Goal: Task Accomplishment & Management: Use online tool/utility

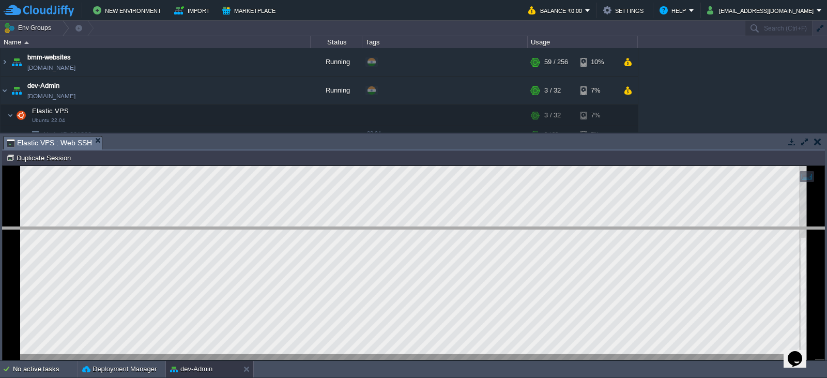
drag, startPoint x: 425, startPoint y: 143, endPoint x: 443, endPoint y: 246, distance: 103.9
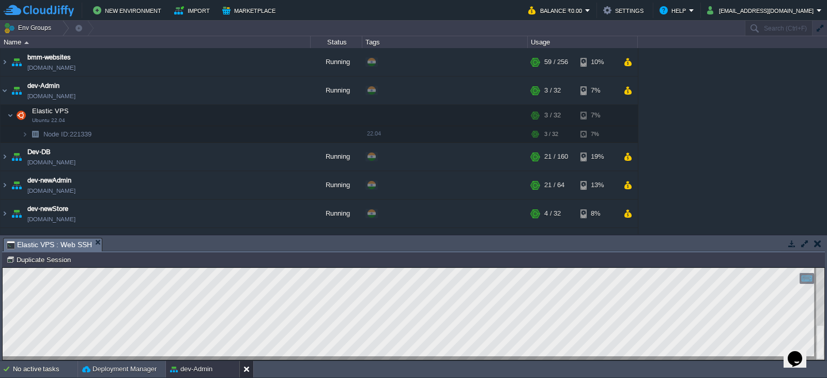
click at [248, 369] on button at bounding box center [248, 369] width 10 height 10
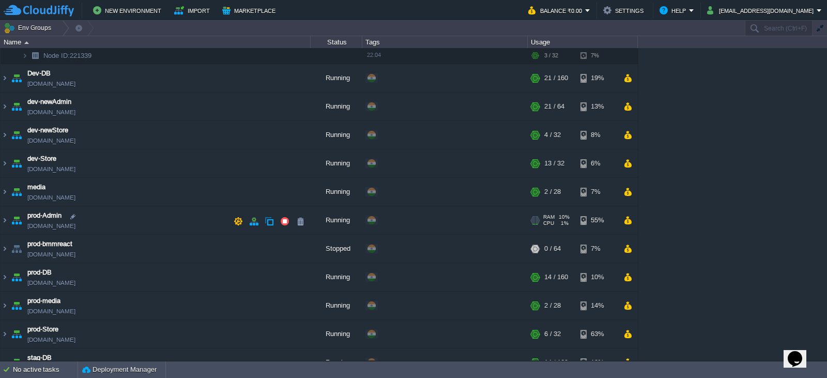
scroll to position [52, 0]
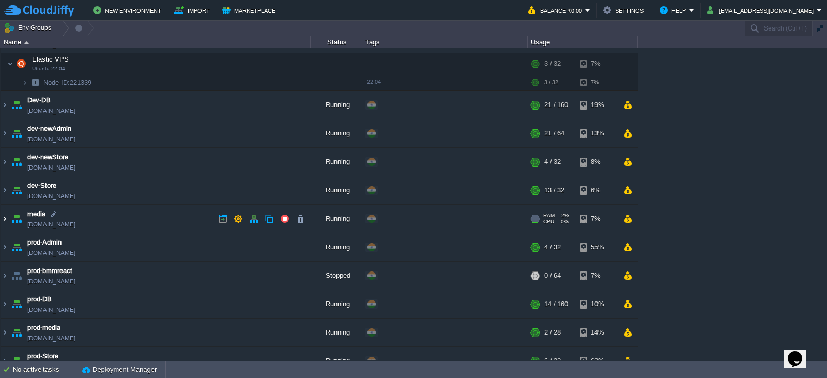
drag, startPoint x: 4, startPoint y: 219, endPoint x: 7, endPoint y: 224, distance: 5.6
click at [4, 219] on img at bounding box center [5, 219] width 8 height 28
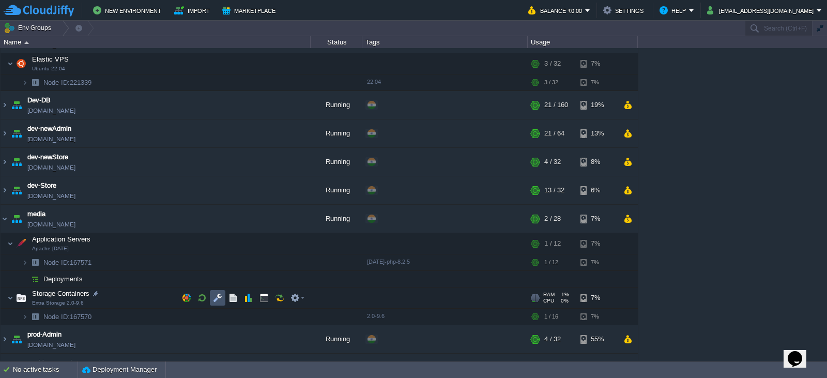
click at [220, 297] on button "button" at bounding box center [217, 297] width 9 height 9
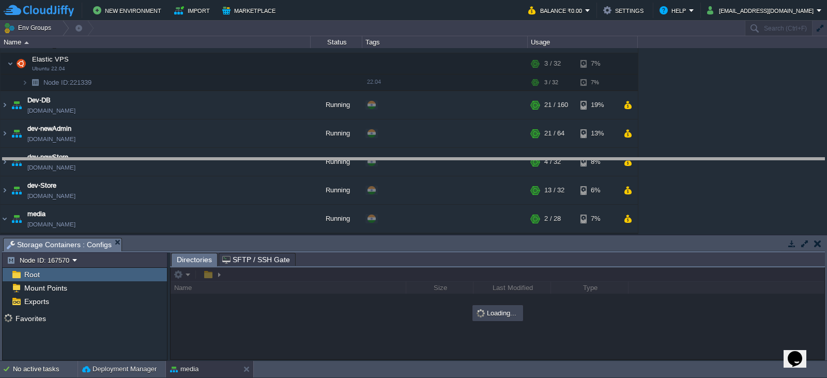
drag, startPoint x: 408, startPoint y: 247, endPoint x: 402, endPoint y: 149, distance: 97.4
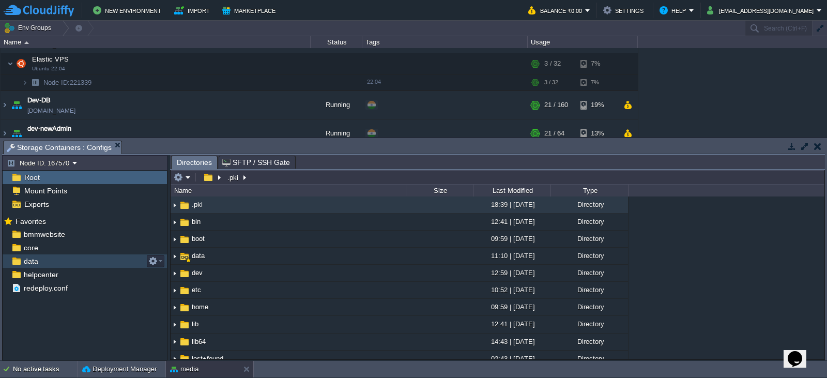
click at [33, 263] on span "data" at bounding box center [31, 260] width 18 height 9
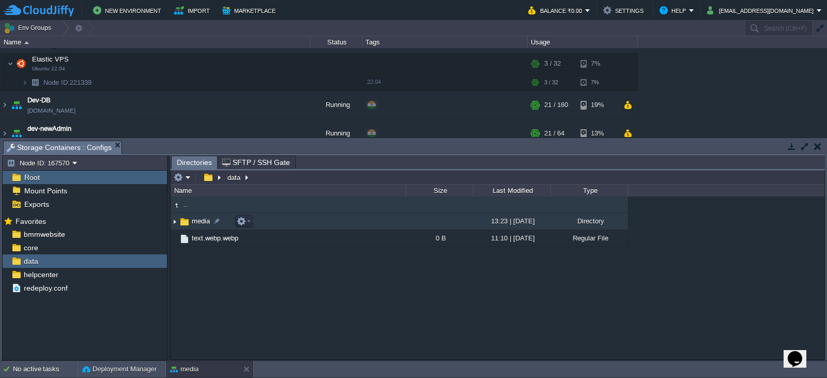
click at [190, 217] on img at bounding box center [184, 221] width 11 height 11
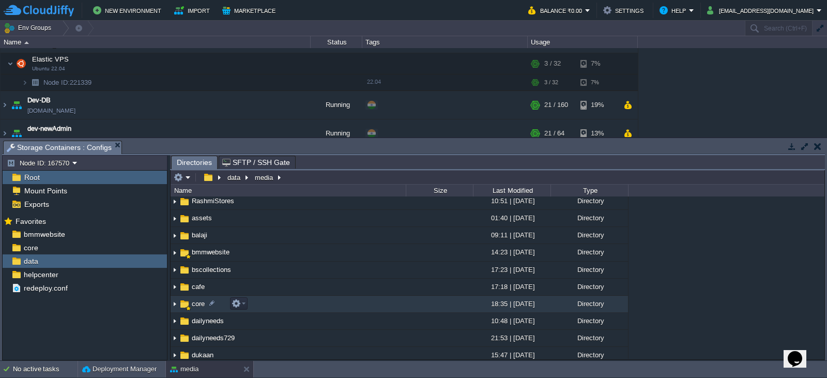
scroll to position [155, 0]
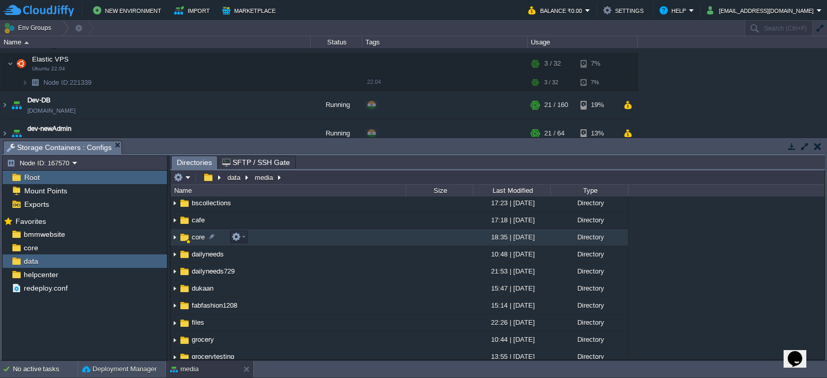
click at [196, 235] on span "core" at bounding box center [198, 237] width 16 height 9
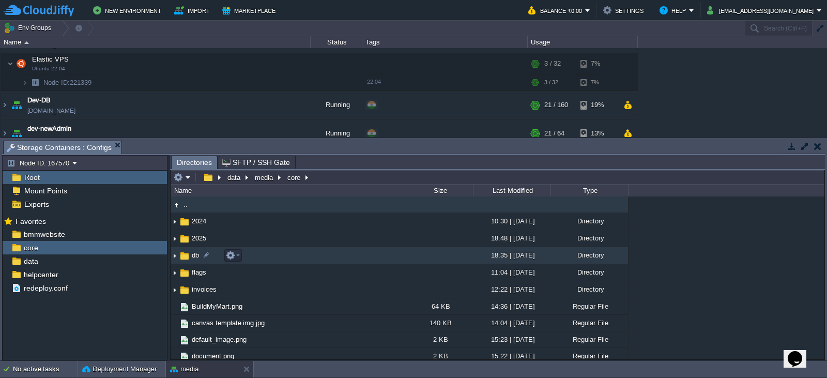
click at [189, 258] on img at bounding box center [184, 255] width 11 height 11
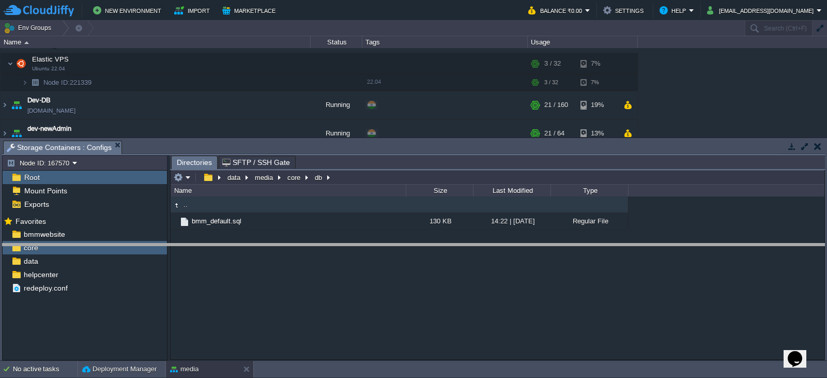
drag, startPoint x: 434, startPoint y: 145, endPoint x: 452, endPoint y: 250, distance: 106.5
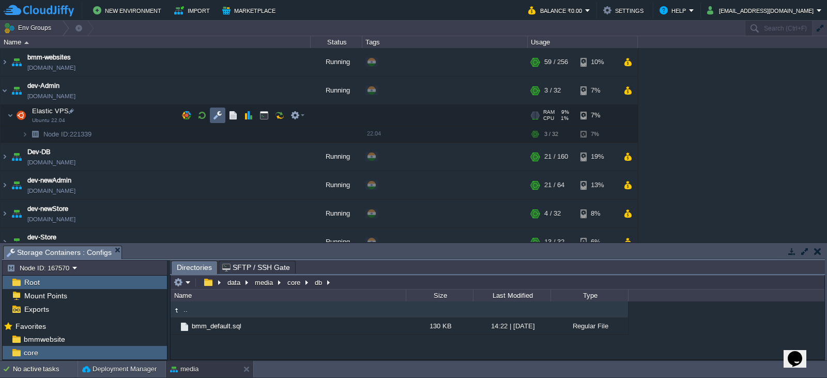
click at [219, 114] on button "button" at bounding box center [217, 115] width 9 height 9
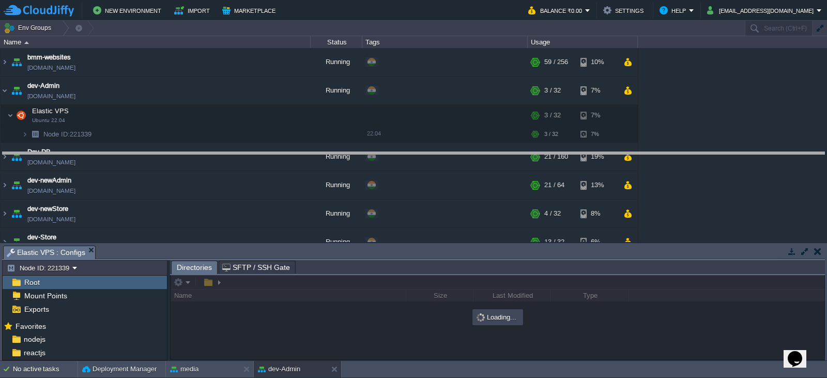
drag, startPoint x: 432, startPoint y: 257, endPoint x: 433, endPoint y: 161, distance: 96.1
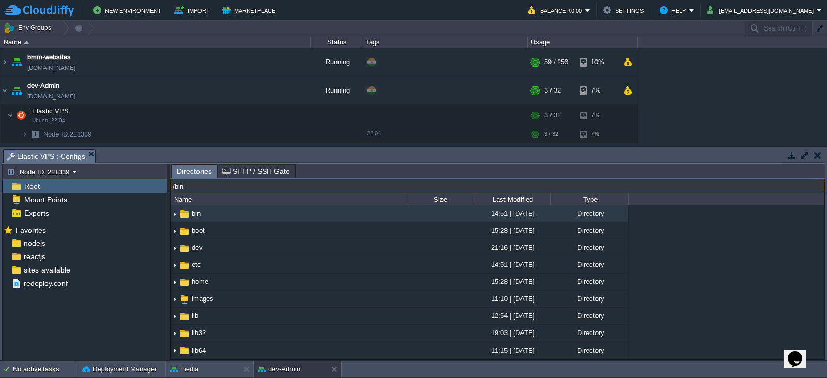
click at [261, 182] on input "/bin" at bounding box center [498, 186] width 654 height 14
type input "/images"
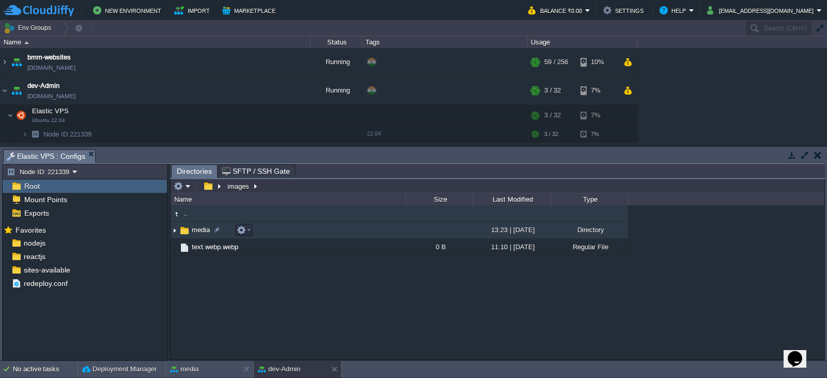
click at [196, 231] on span "media" at bounding box center [200, 229] width 21 height 9
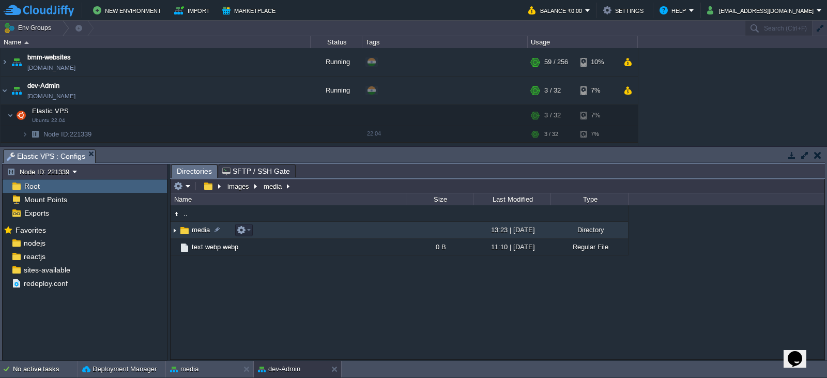
click at [195, 231] on span "media" at bounding box center [200, 229] width 21 height 9
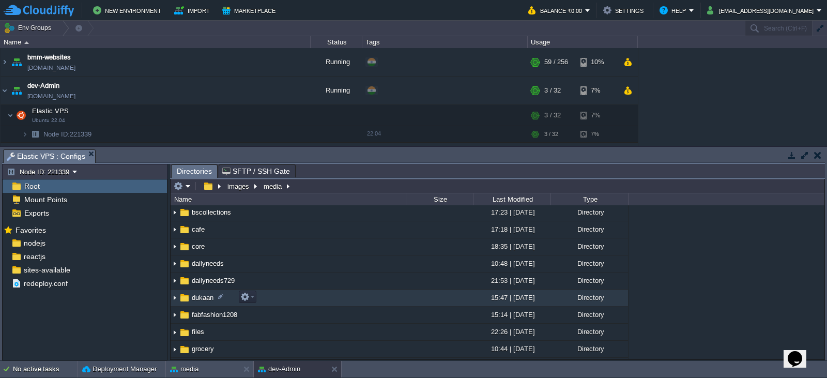
scroll to position [155, 0]
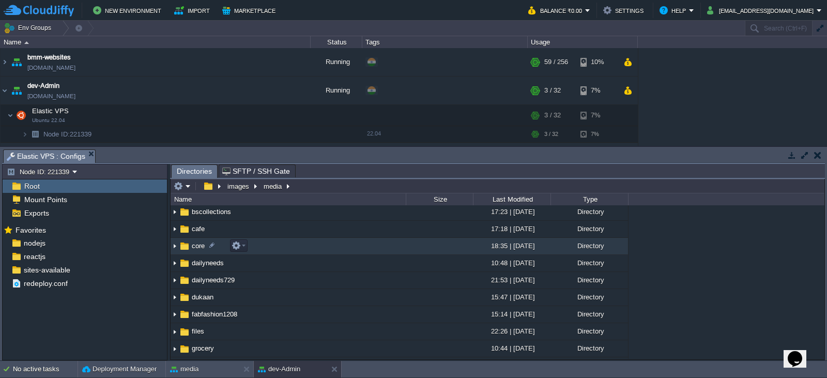
click at [200, 243] on span "core" at bounding box center [198, 245] width 16 height 9
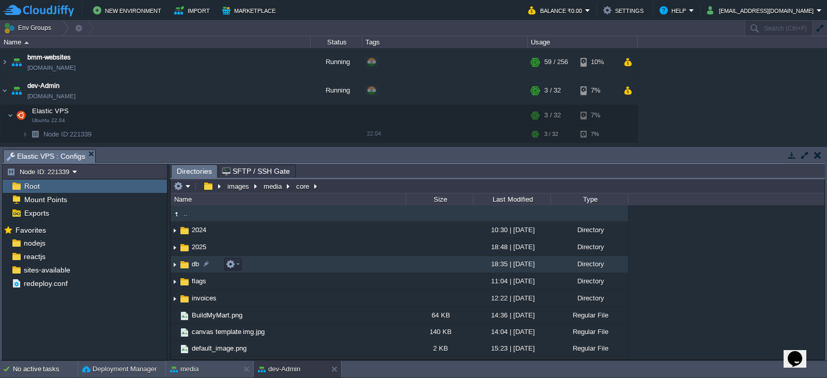
click at [195, 263] on span "db" at bounding box center [195, 263] width 10 height 9
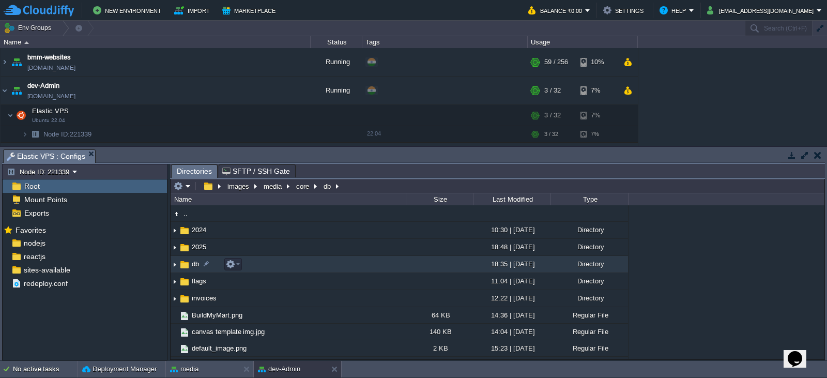
click at [195, 263] on span "db" at bounding box center [195, 263] width 10 height 9
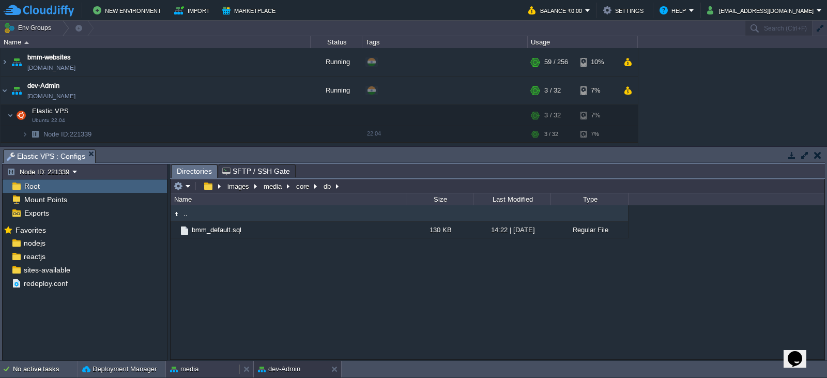
click at [200, 365] on div "media" at bounding box center [202, 369] width 73 height 17
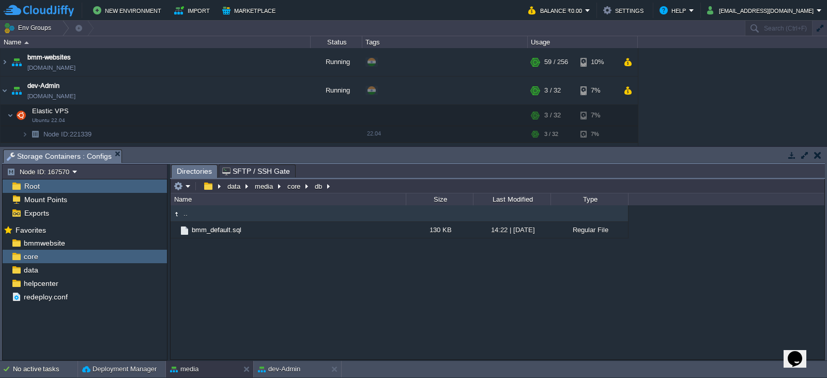
type input "/data/media/core/db"
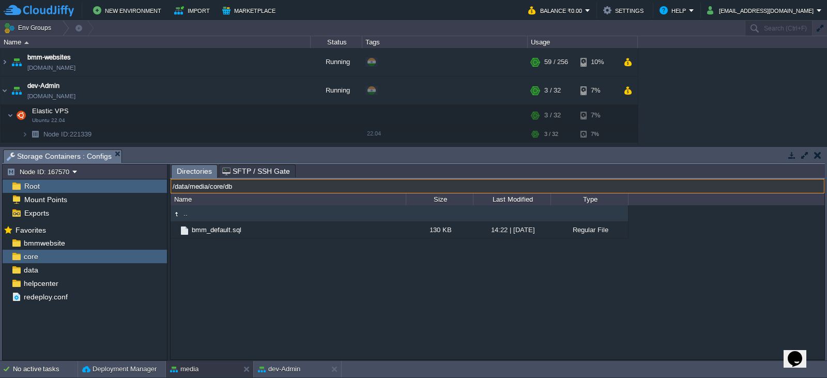
click at [341, 182] on input "/data/media/core/db" at bounding box center [498, 186] width 654 height 14
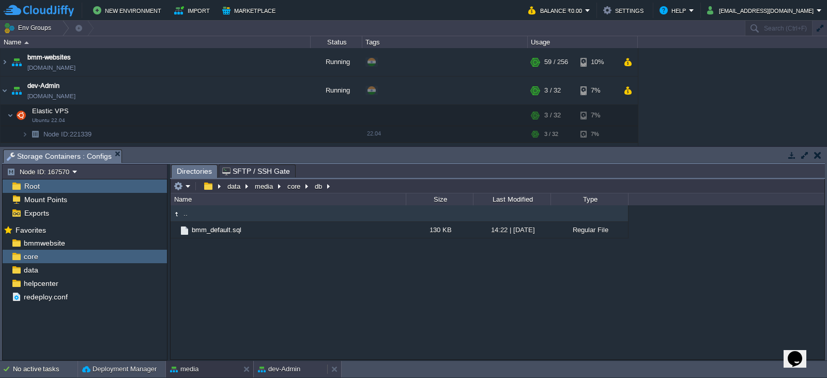
click at [302, 366] on div "dev-Admin" at bounding box center [290, 369] width 73 height 17
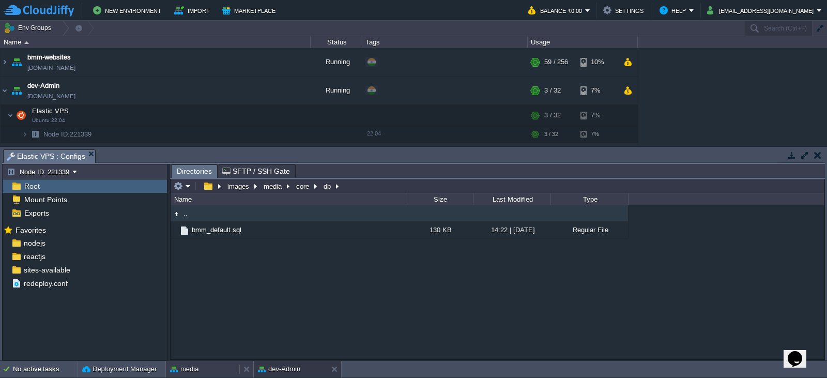
click at [197, 364] on button "media" at bounding box center [184, 369] width 28 height 10
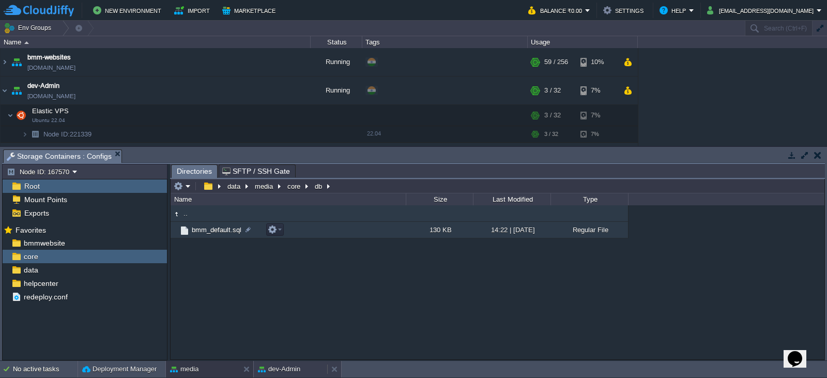
click at [293, 366] on button "dev-Admin" at bounding box center [279, 369] width 42 height 10
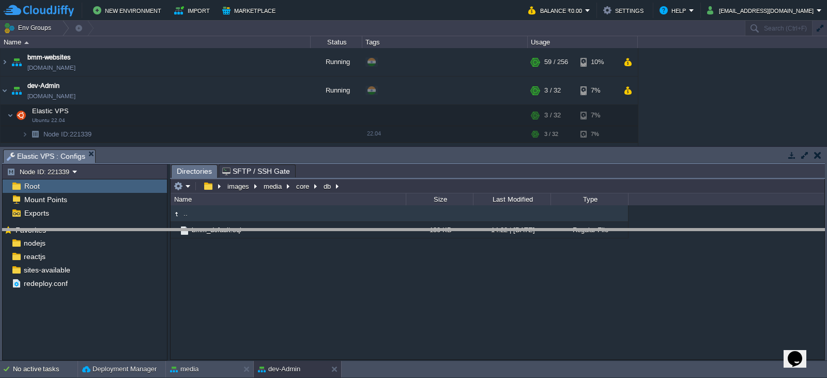
drag, startPoint x: 379, startPoint y: 159, endPoint x: 399, endPoint y: 238, distance: 81.5
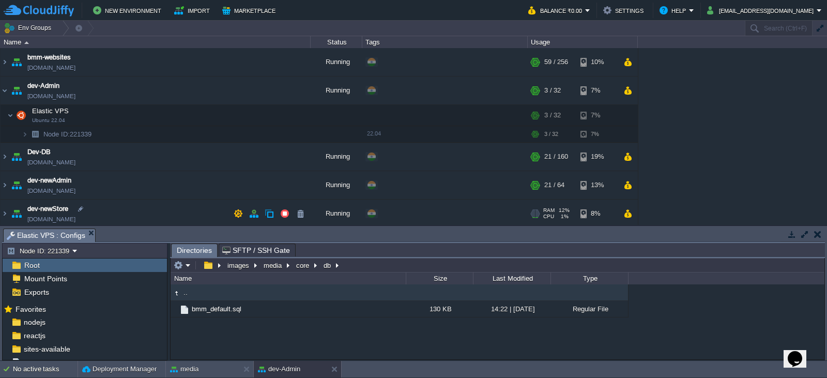
drag, startPoint x: 389, startPoint y: 244, endPoint x: 391, endPoint y: 220, distance: 24.4
click at [391, 220] on div "Env Groups Search (Ctrl+F) auto-gen Name Status Tags Usage bmm-websites [DOMAIN…" at bounding box center [413, 191] width 827 height 340
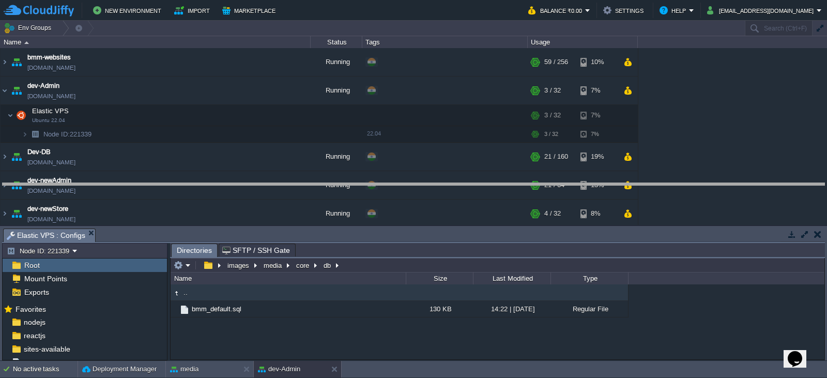
drag, startPoint x: 393, startPoint y: 237, endPoint x: 406, endPoint y: 155, distance: 83.3
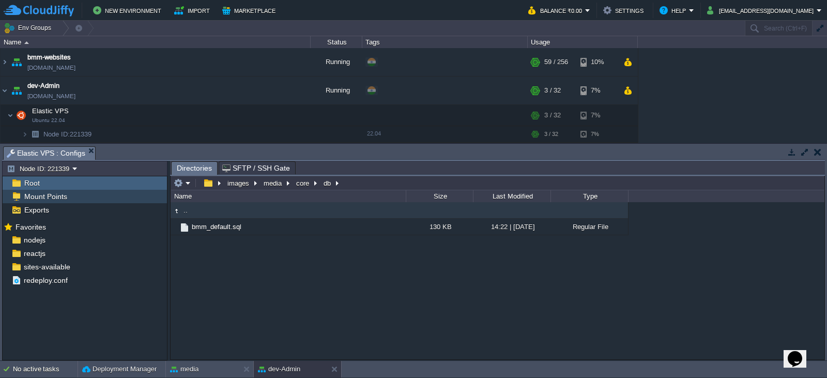
click at [46, 200] on span "Mount Points" at bounding box center [45, 196] width 47 height 9
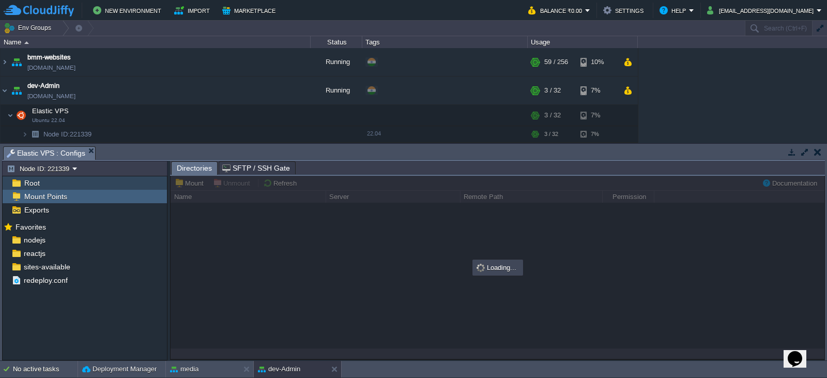
type input "/images"
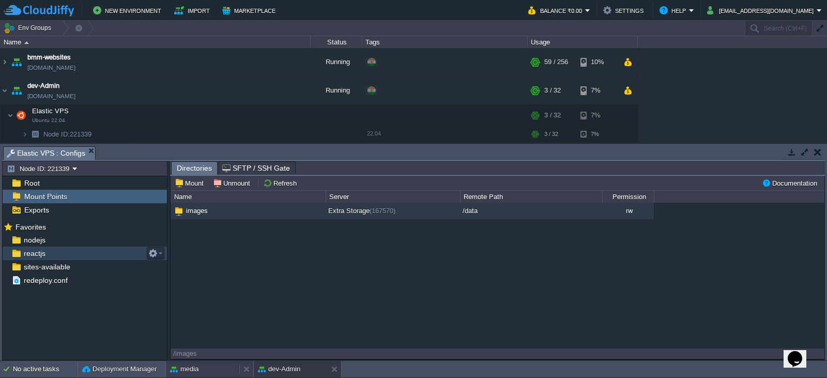
click at [197, 371] on button "media" at bounding box center [184, 369] width 28 height 10
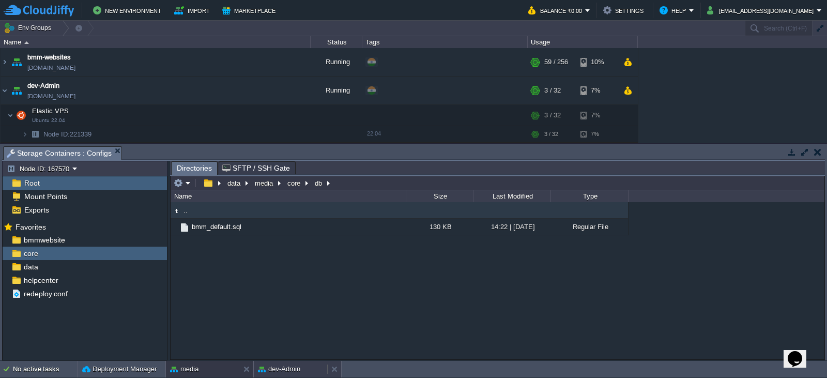
click at [301, 376] on div "dev-Admin" at bounding box center [290, 369] width 73 height 17
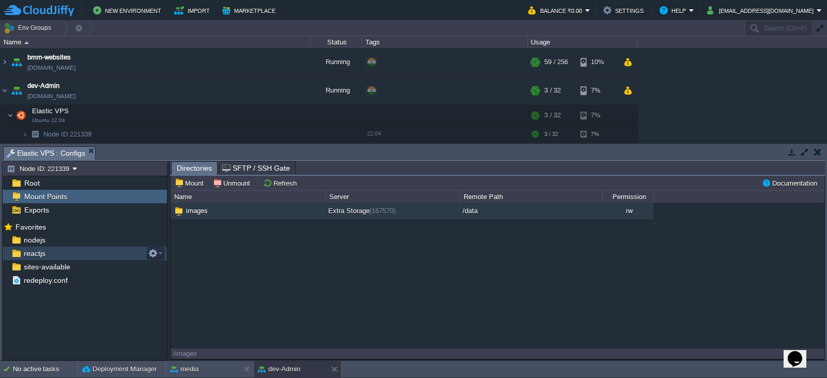
click at [199, 377] on div "No active tasks Deployment Manager media dev-Admin" at bounding box center [413, 369] width 827 height 17
click at [208, 366] on div "media" at bounding box center [202, 369] width 73 height 17
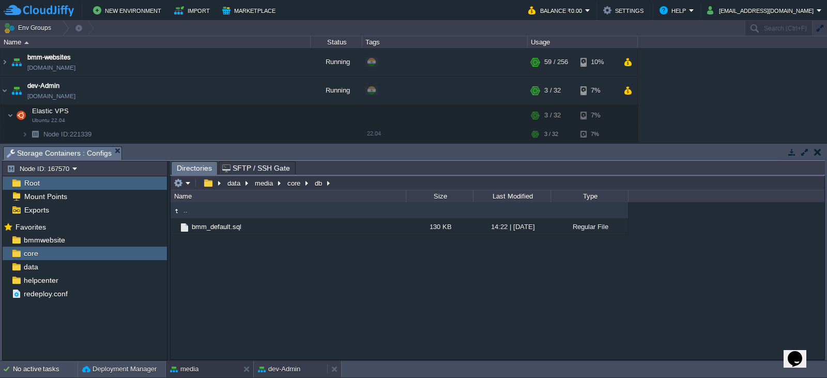
click at [290, 372] on button "dev-Admin" at bounding box center [279, 369] width 42 height 10
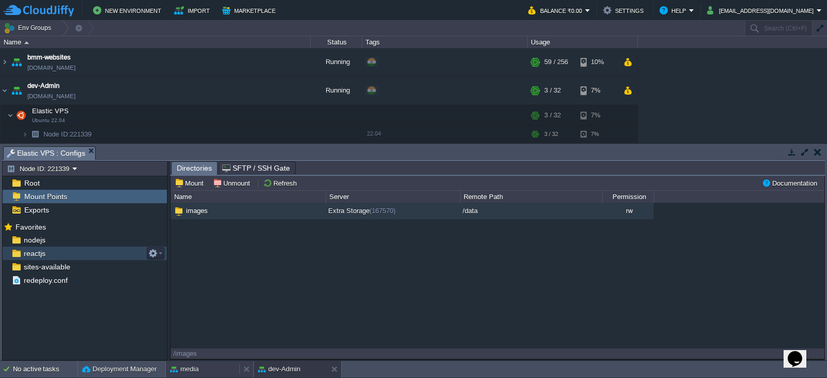
click at [196, 371] on button "media" at bounding box center [184, 369] width 28 height 10
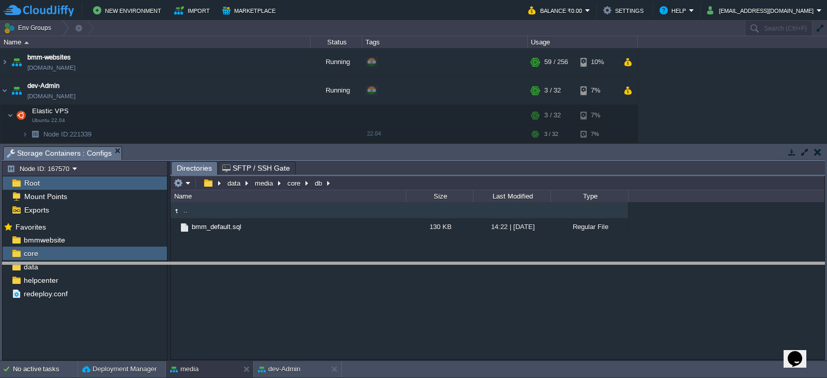
drag, startPoint x: 613, startPoint y: 158, endPoint x: 593, endPoint y: 282, distance: 126.2
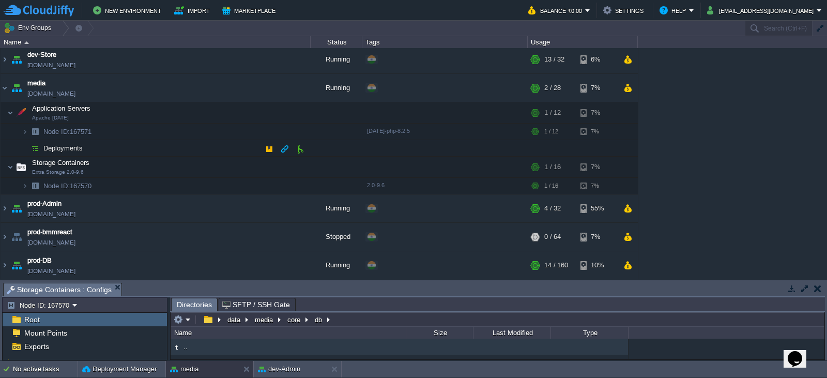
scroll to position [207, 0]
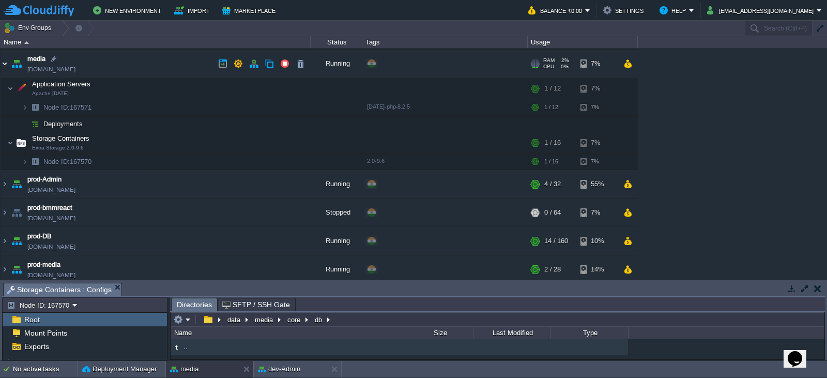
click at [4, 61] on img at bounding box center [5, 64] width 8 height 28
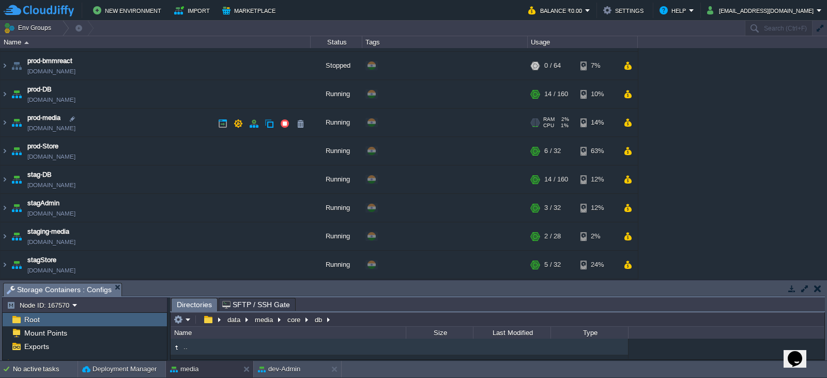
scroll to position [262, 0]
click at [4, 125] on img at bounding box center [5, 123] width 8 height 28
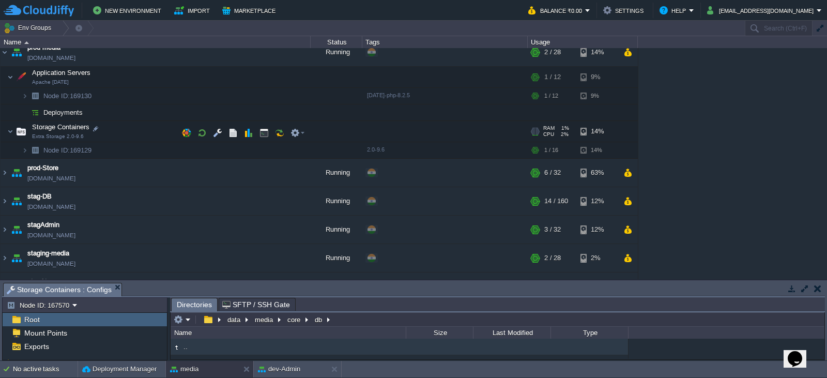
scroll to position [354, 0]
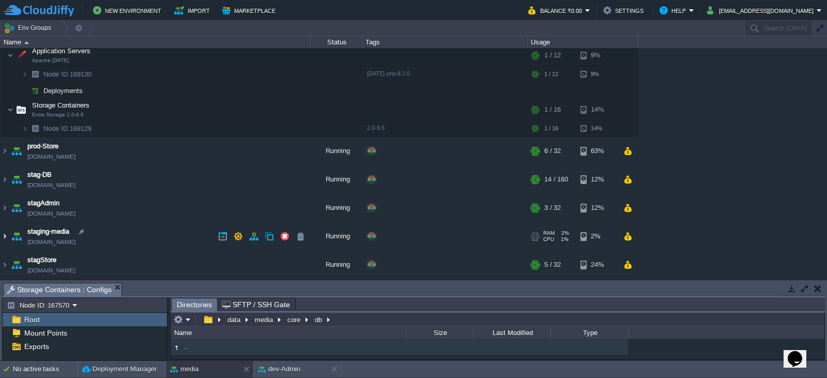
click at [4, 236] on img at bounding box center [5, 236] width 8 height 28
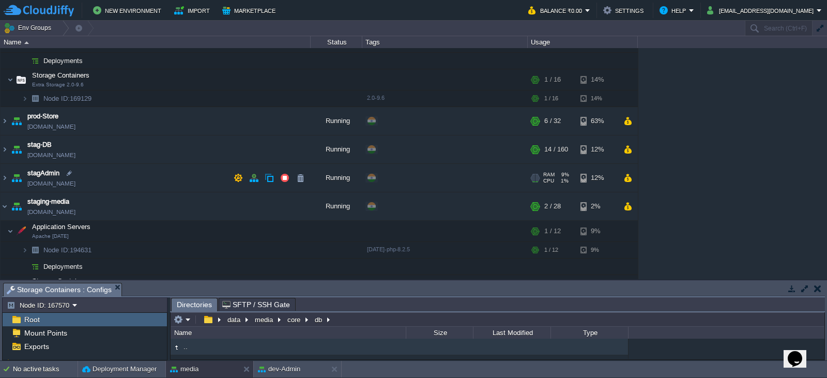
scroll to position [446, 0]
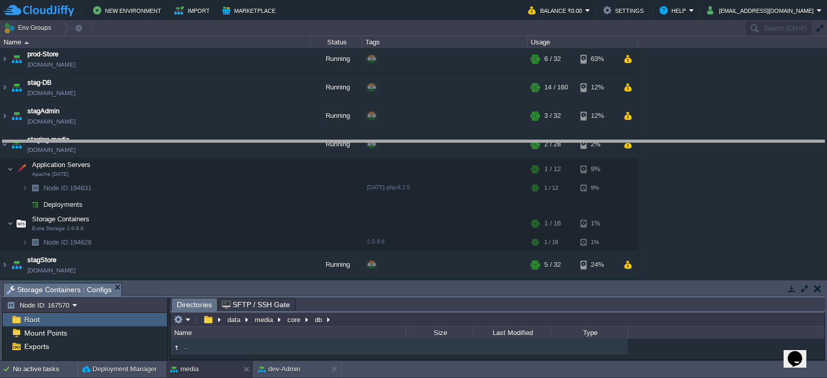
drag, startPoint x: 383, startPoint y: 294, endPoint x: 362, endPoint y: 146, distance: 149.3
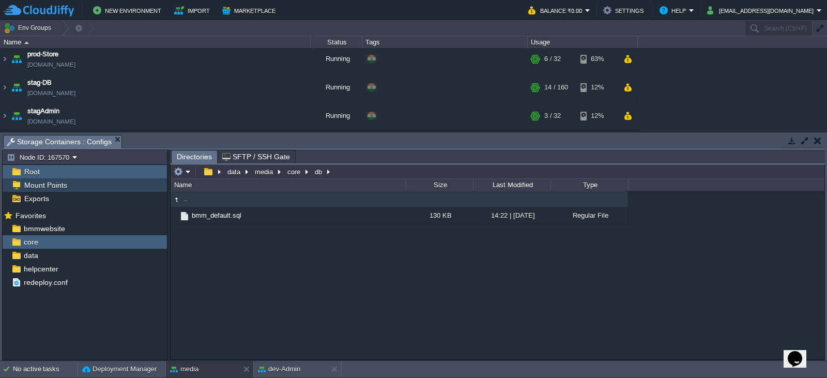
click at [49, 183] on span "Mount Points" at bounding box center [45, 184] width 47 height 9
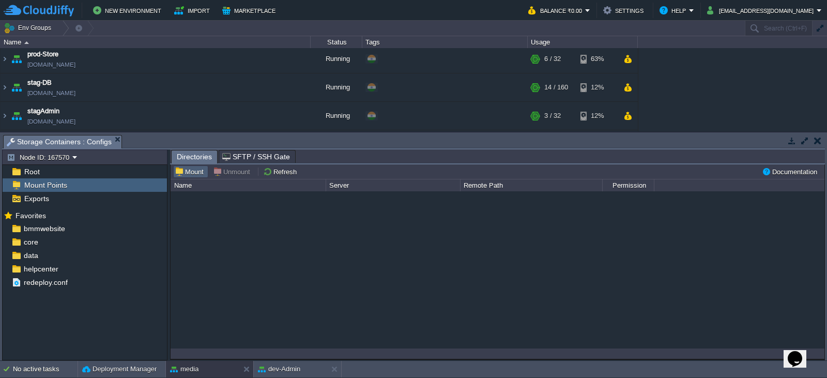
click at [187, 170] on button "Mount" at bounding box center [191, 171] width 32 height 9
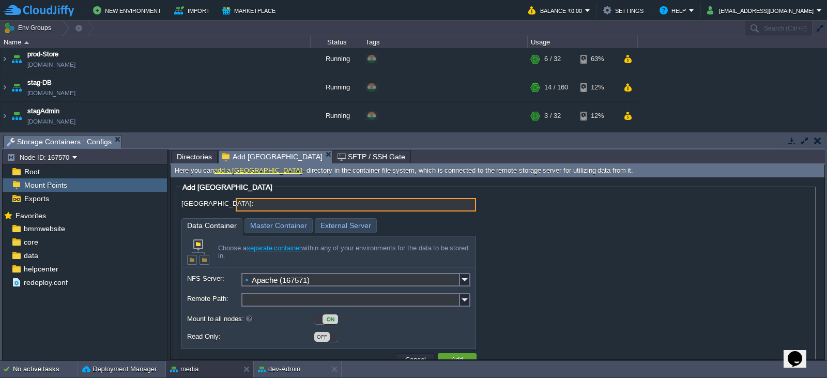
click at [261, 203] on input "[GEOGRAPHIC_DATA]:" at bounding box center [356, 204] width 240 height 13
type input "/"
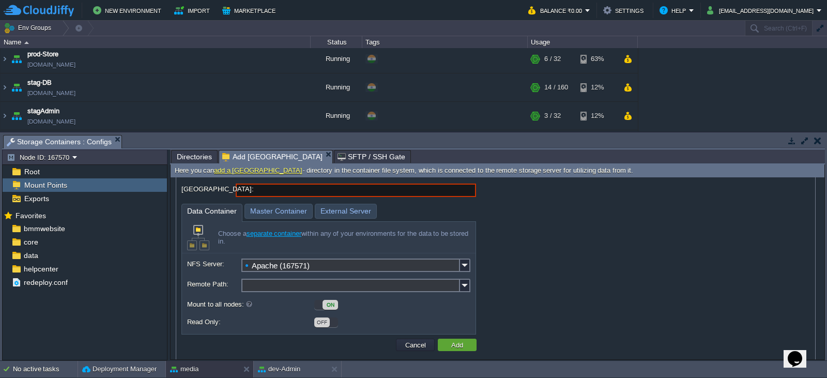
scroll to position [27, 0]
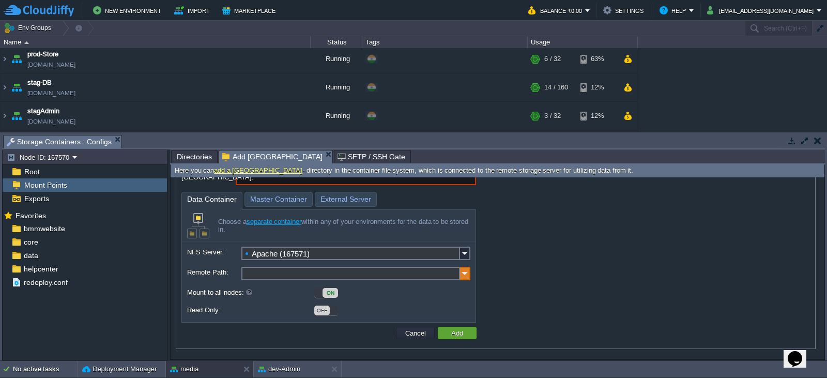
click at [463, 278] on img at bounding box center [465, 273] width 10 height 13
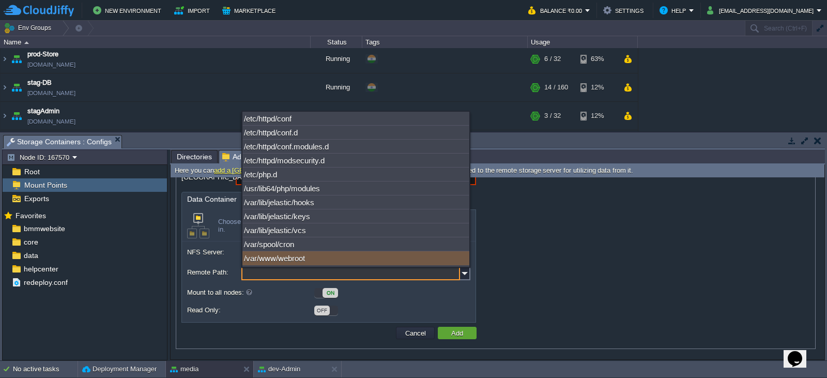
click at [539, 280] on div "Mount Point: Data Container Master Container External Server Choose a separate …" at bounding box center [495, 247] width 628 height 151
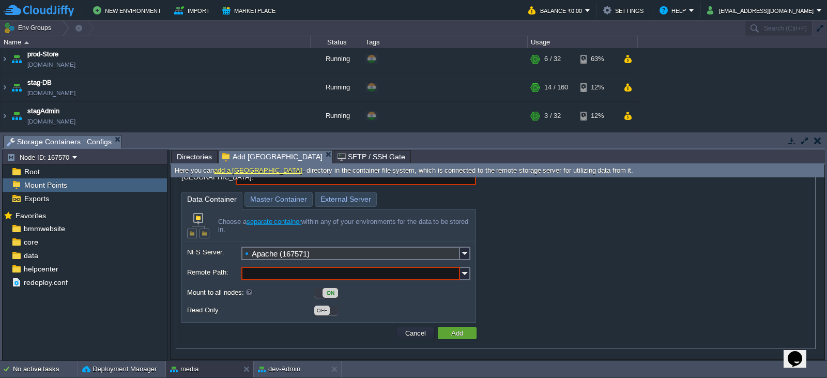
scroll to position [0, 0]
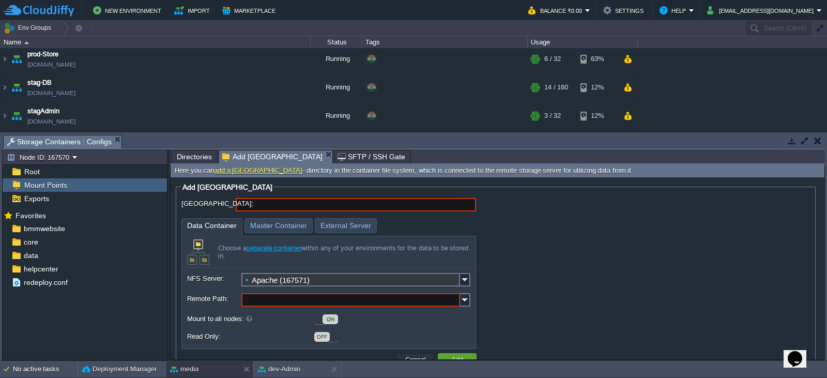
click at [317, 280] on input "Apache (167571)" at bounding box center [350, 279] width 219 height 13
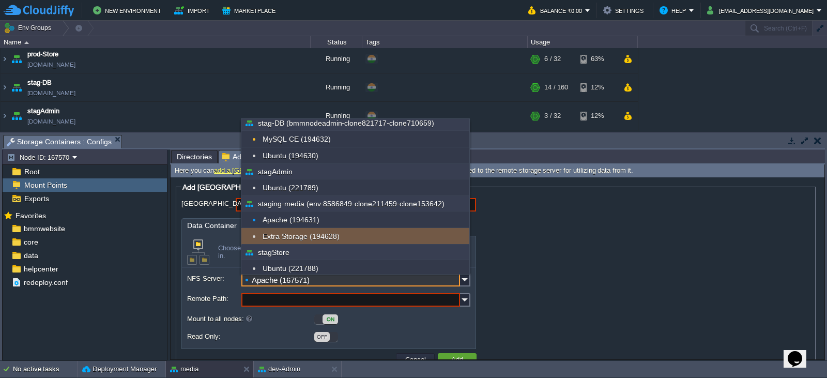
scroll to position [473, 0]
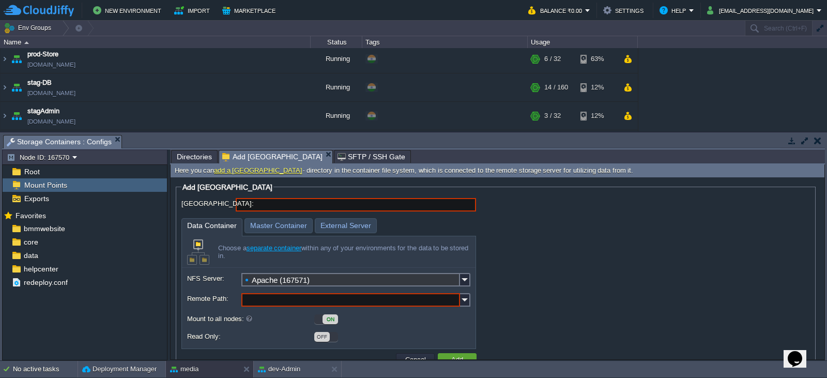
click at [448, 319] on div "ON" at bounding box center [428, 318] width 229 height 11
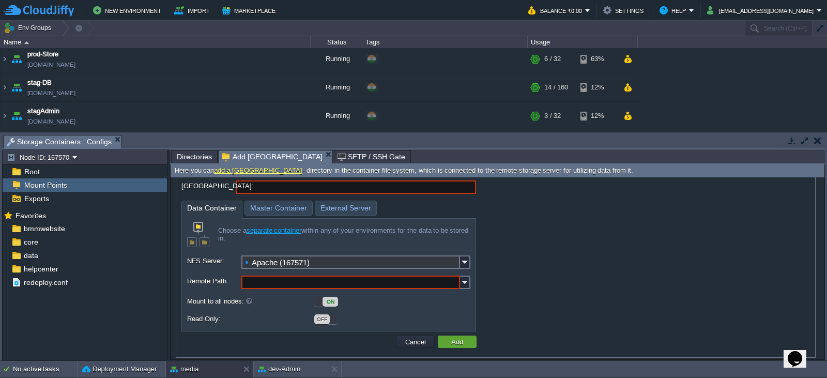
scroll to position [27, 0]
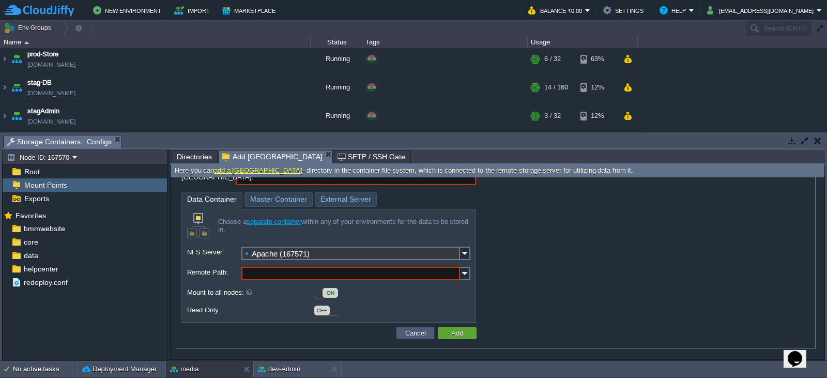
click at [415, 337] on button "Cancel" at bounding box center [415, 332] width 27 height 9
